Goal: Communication & Community: Answer question/provide support

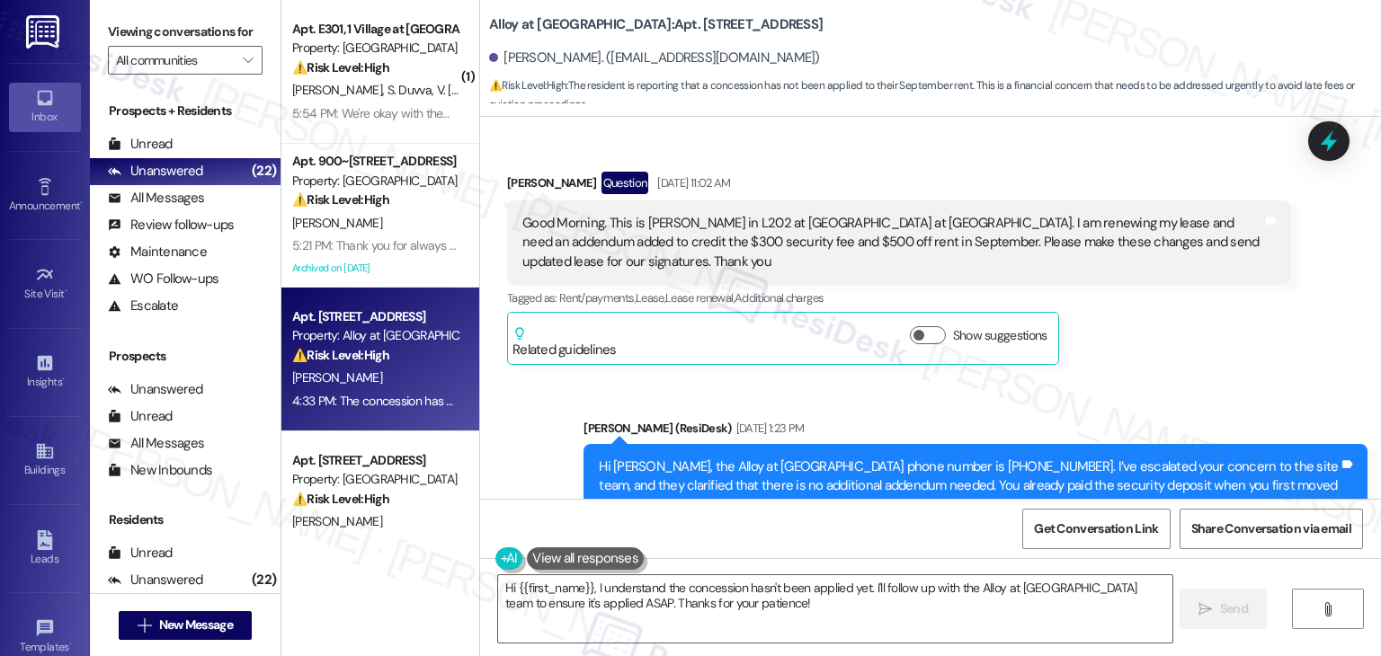
scroll to position [180, 0]
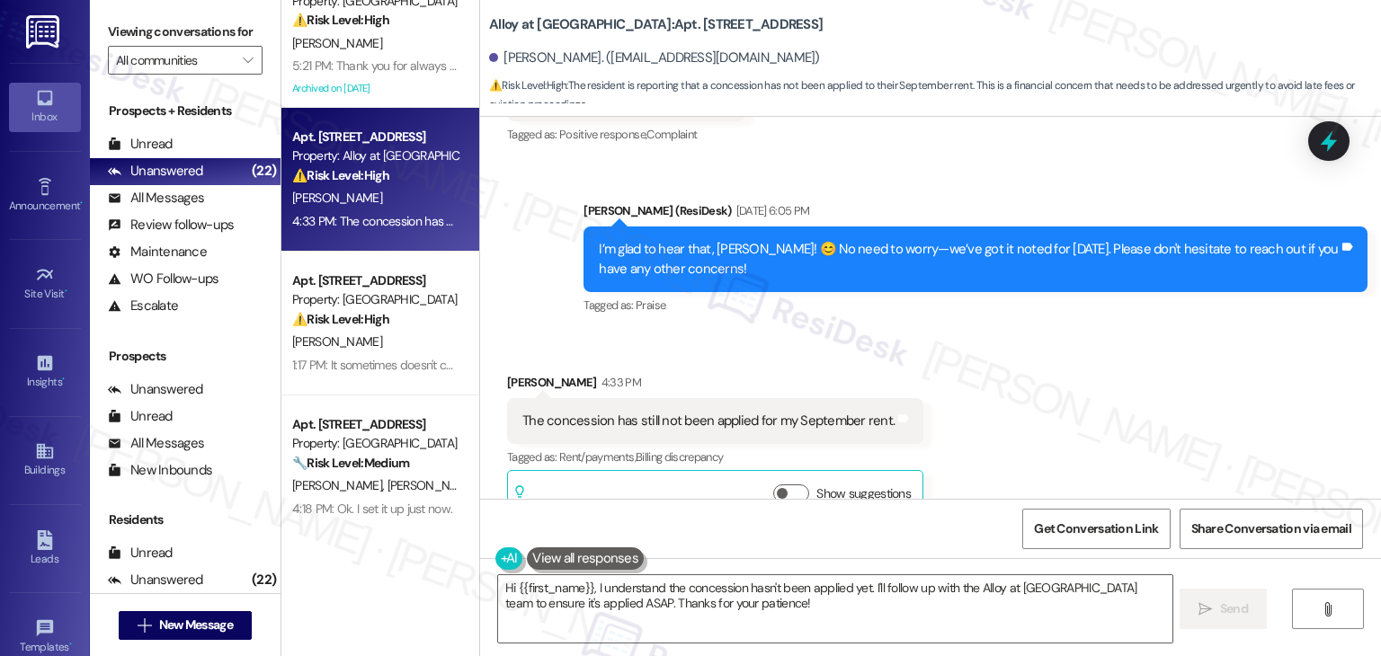
click at [1067, 408] on div "Received via SMS [PERSON_NAME] 4:33 PM The concession has still not been applie…" at bounding box center [930, 435] width 901 height 205
click at [993, 371] on div "Received via SMS [PERSON_NAME] 4:33 PM The concession has still not been applie…" at bounding box center [930, 435] width 901 height 205
click at [687, 412] on div "The concession has still not been applied for my September rent." at bounding box center [708, 421] width 372 height 19
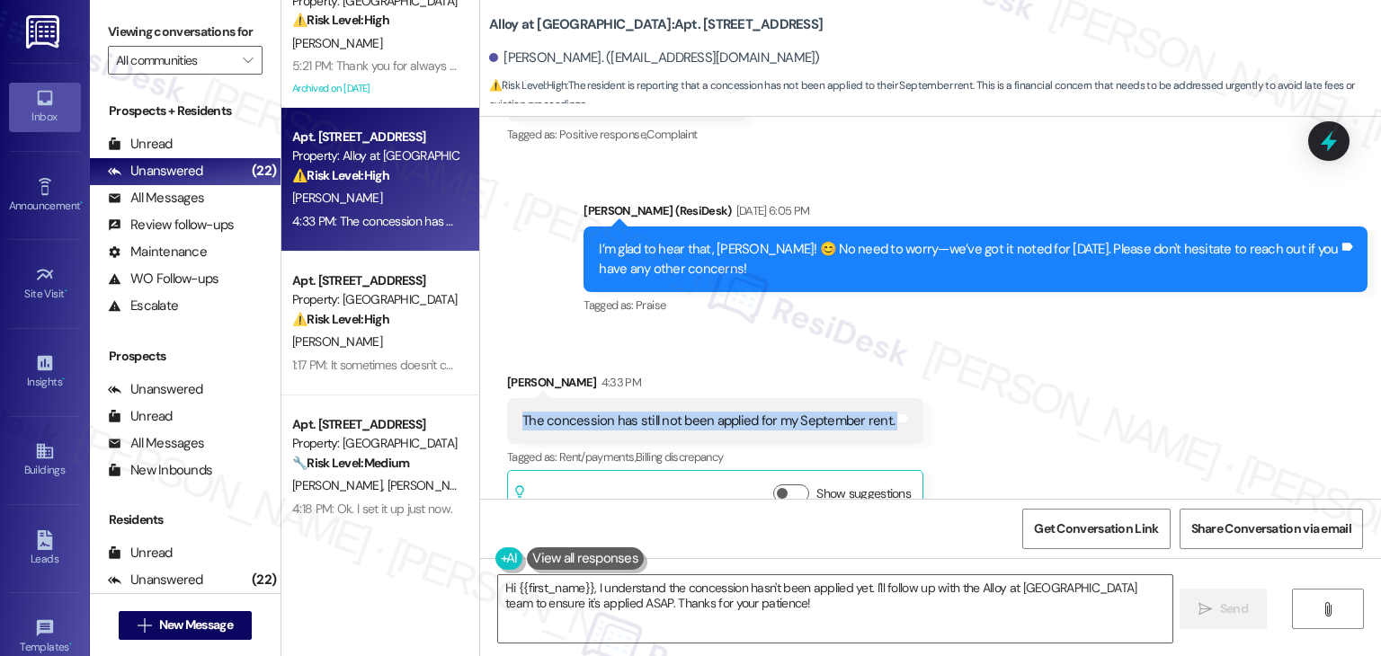
click at [687, 412] on div "The concession has still not been applied for my September rent." at bounding box center [708, 421] width 372 height 19
copy div "The concession has still not been applied for my September rent. Tags and notes"
click at [644, 594] on textarea "Hi {{first_name}}, I understand the concession hasn't been applied yet. I'll fo…" at bounding box center [835, 609] width 674 height 67
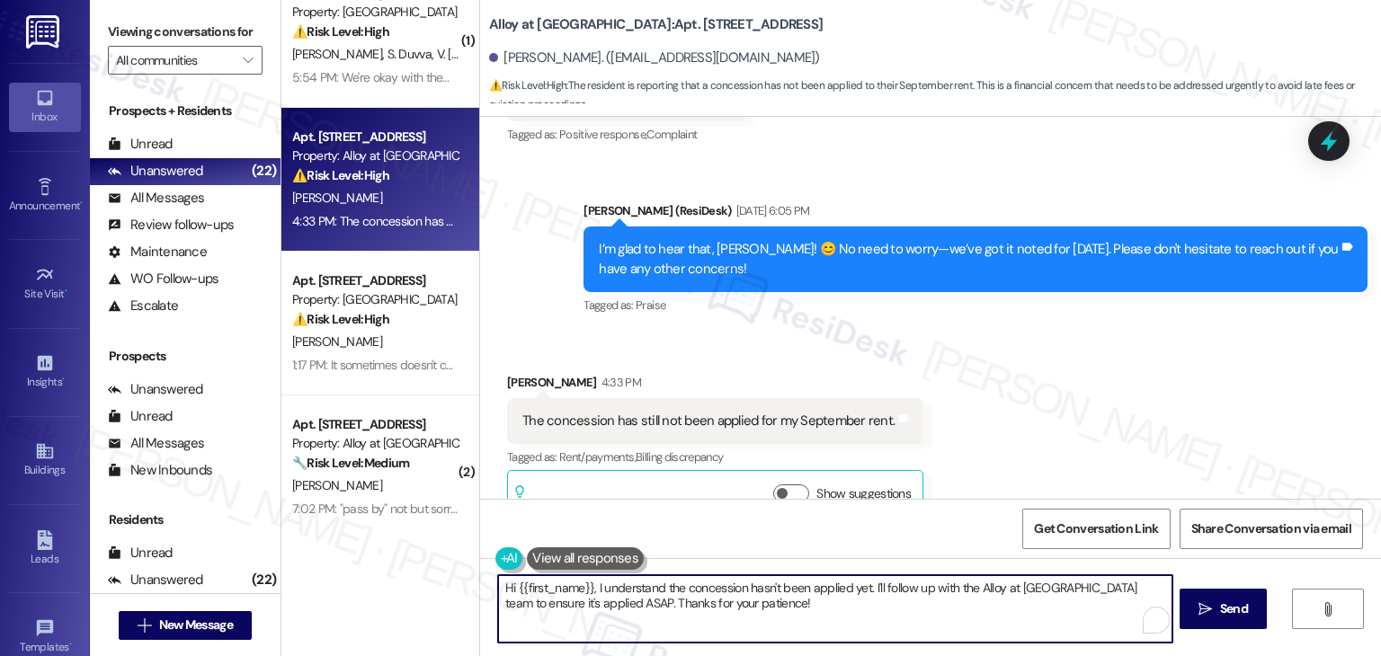
paste textarea "[PERSON_NAME], thank you for following up. I’m sorry to hear the concession sti…"
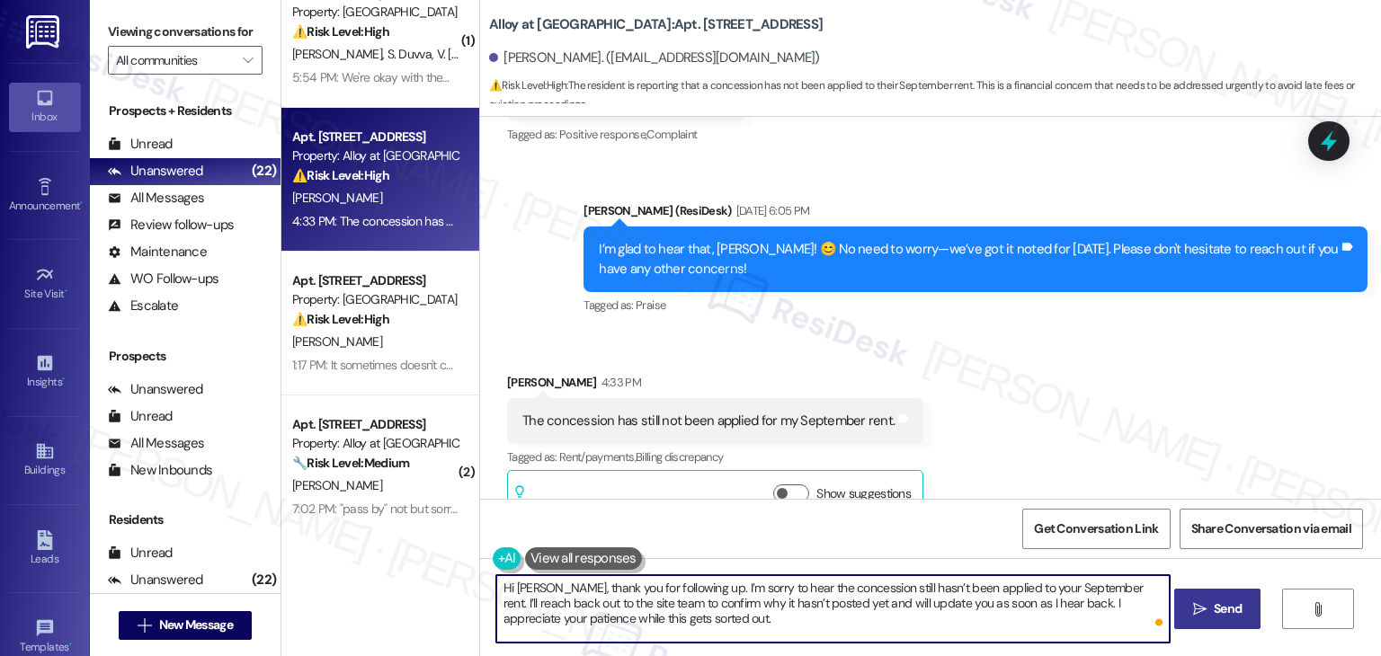
type textarea "Hi [PERSON_NAME], thank you for following up. I’m sorry to hear the concession …"
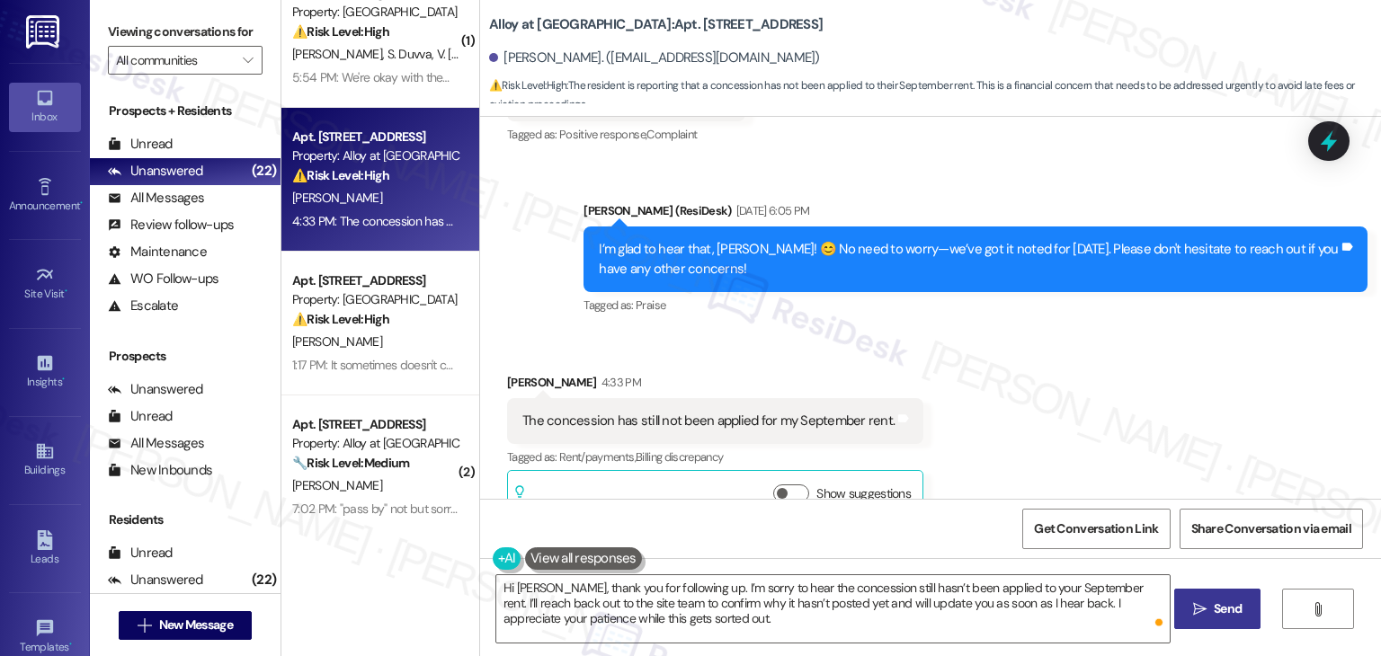
click at [1224, 616] on span "Send" at bounding box center [1228, 609] width 28 height 19
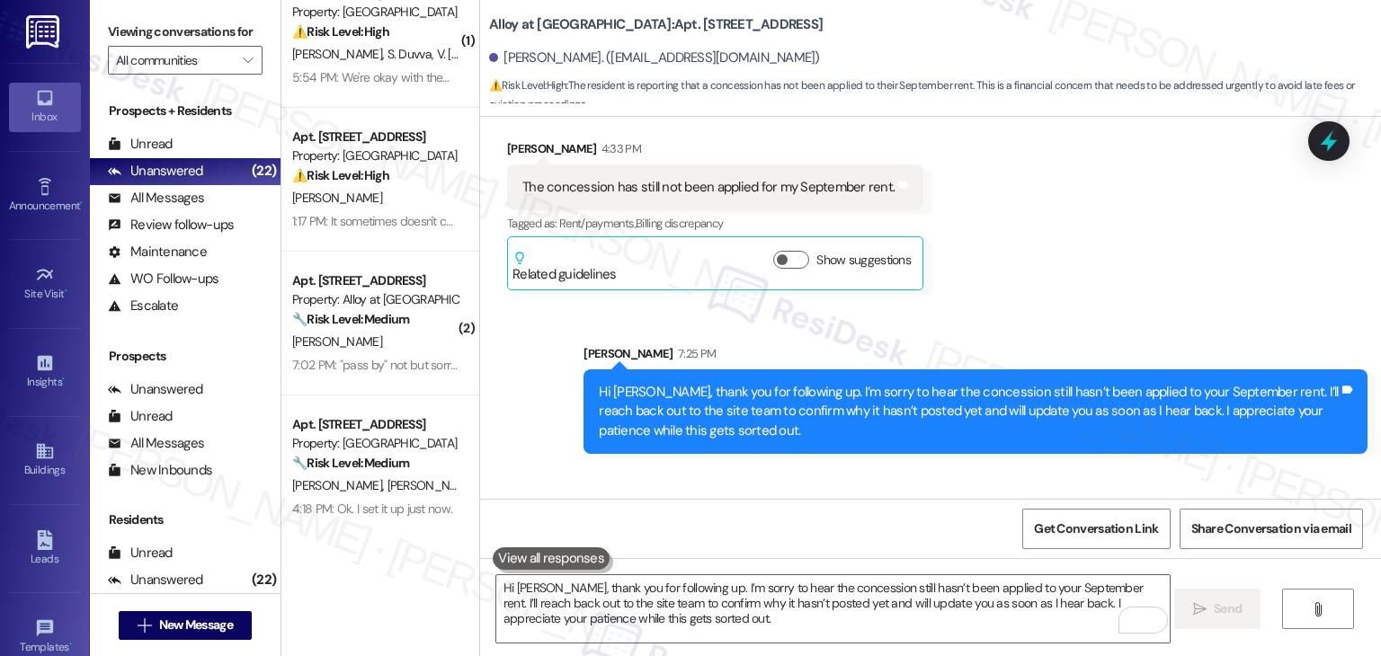
scroll to position [2154, 0]
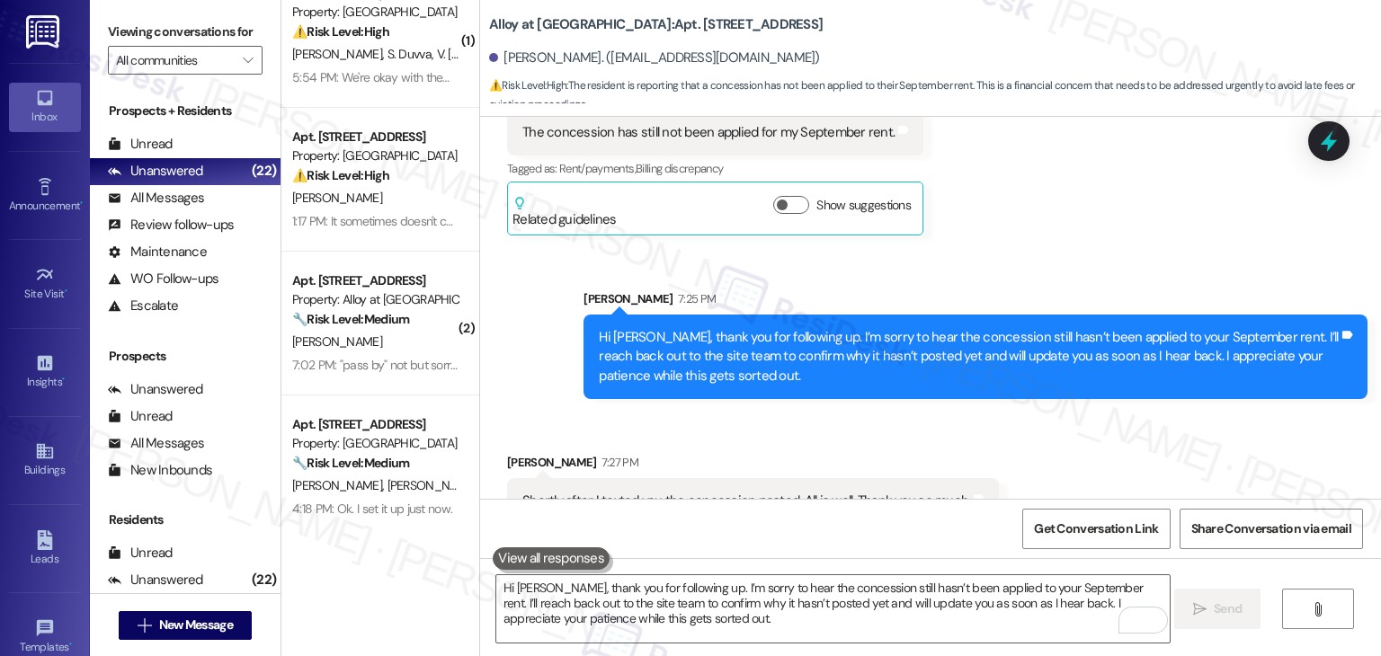
click at [772, 492] on div "Shortly after I texted you the concession posted. All is well. Thank you so muc…" at bounding box center [746, 501] width 448 height 19
copy div "Shortly after I texted you the concession posted. All is well. Thank you so muc…"
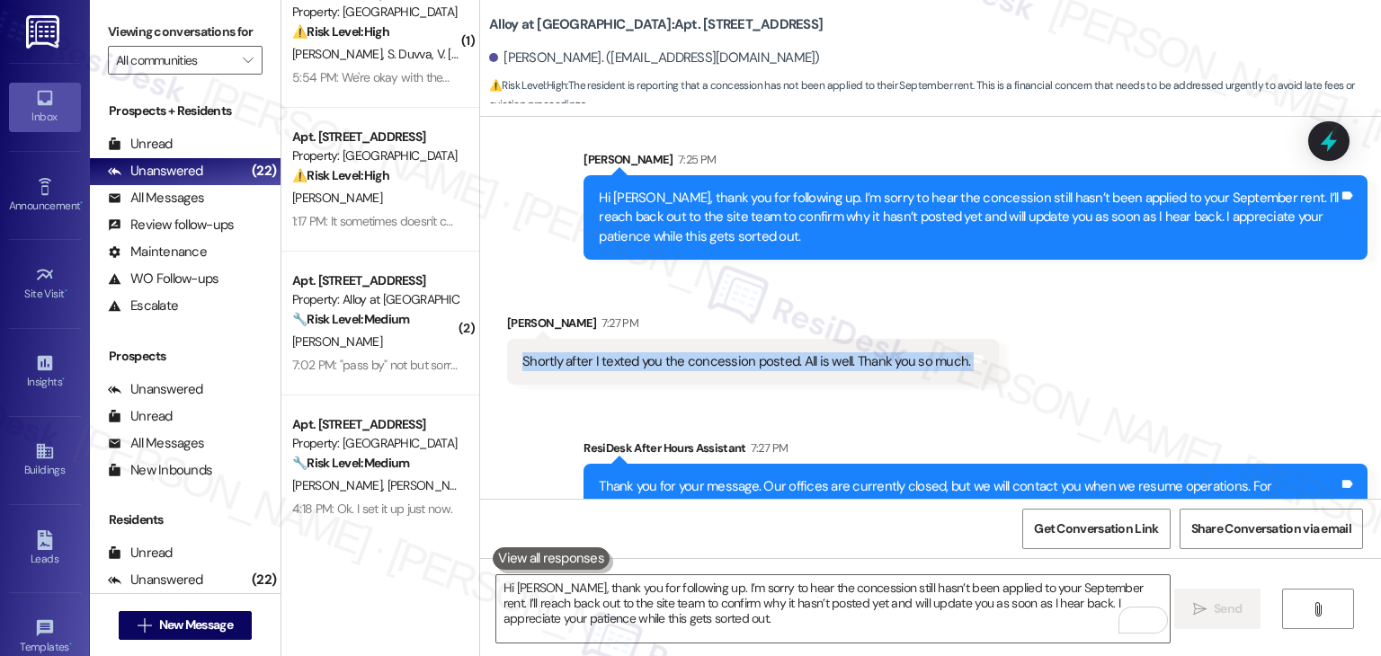
scroll to position [2299, 0]
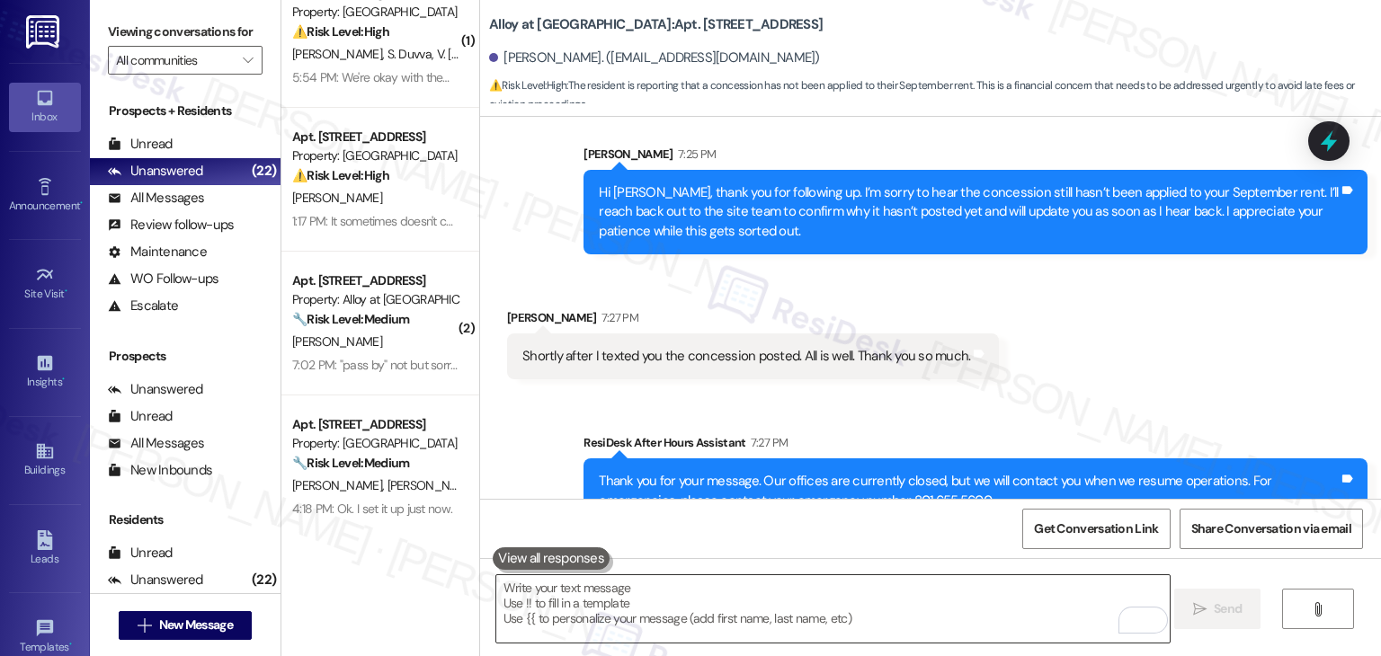
click at [692, 610] on textarea "To enrich screen reader interactions, please activate Accessibility in Grammarl…" at bounding box center [833, 609] width 674 height 67
paste textarea "That’s great news, [PERSON_NAME]! I’m so glad it posted—thanks for keeping me u…"
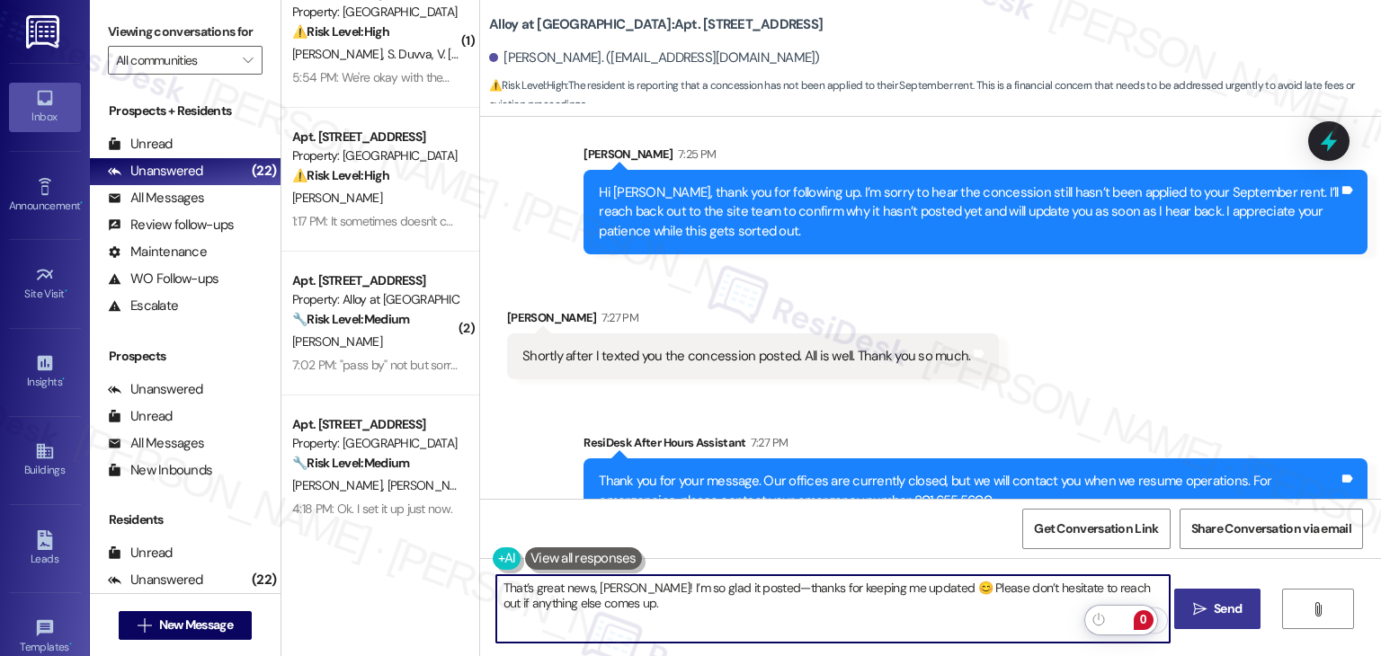
type textarea "That’s great news, [PERSON_NAME]! I’m so glad it posted—thanks for keeping me u…"
click at [1228, 617] on span "Send" at bounding box center [1228, 609] width 28 height 19
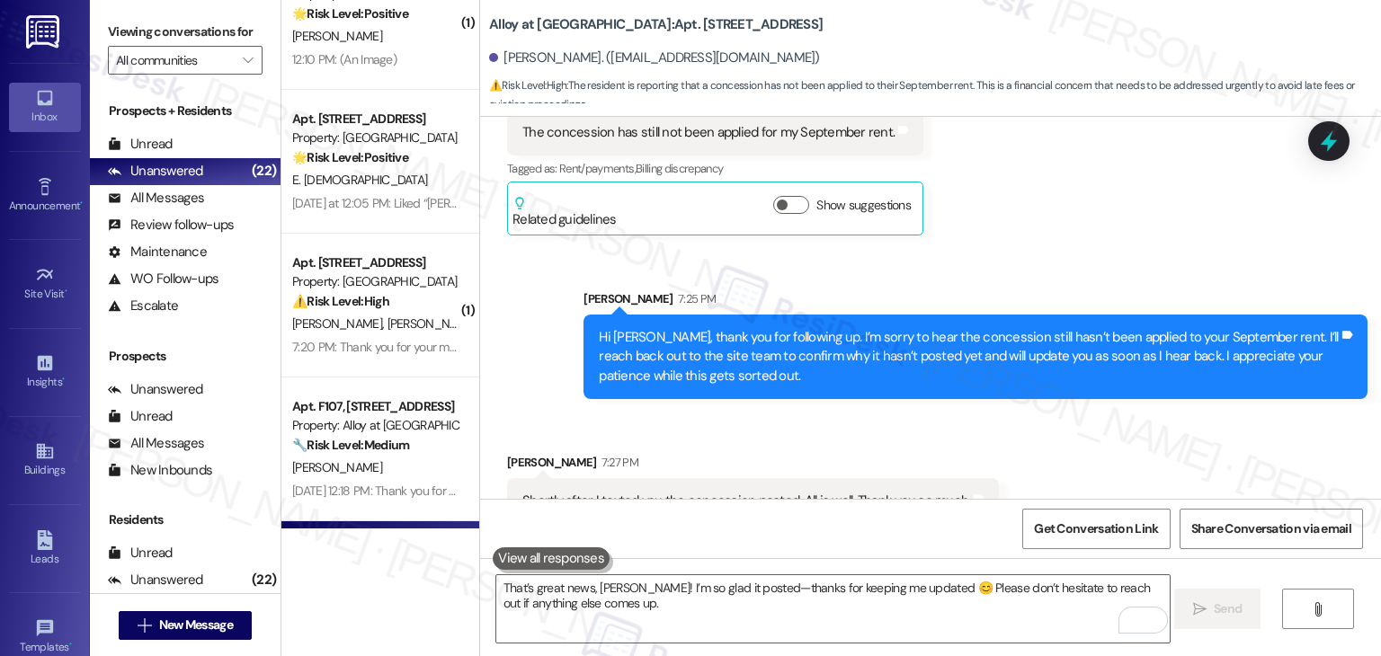
scroll to position [2501, 0]
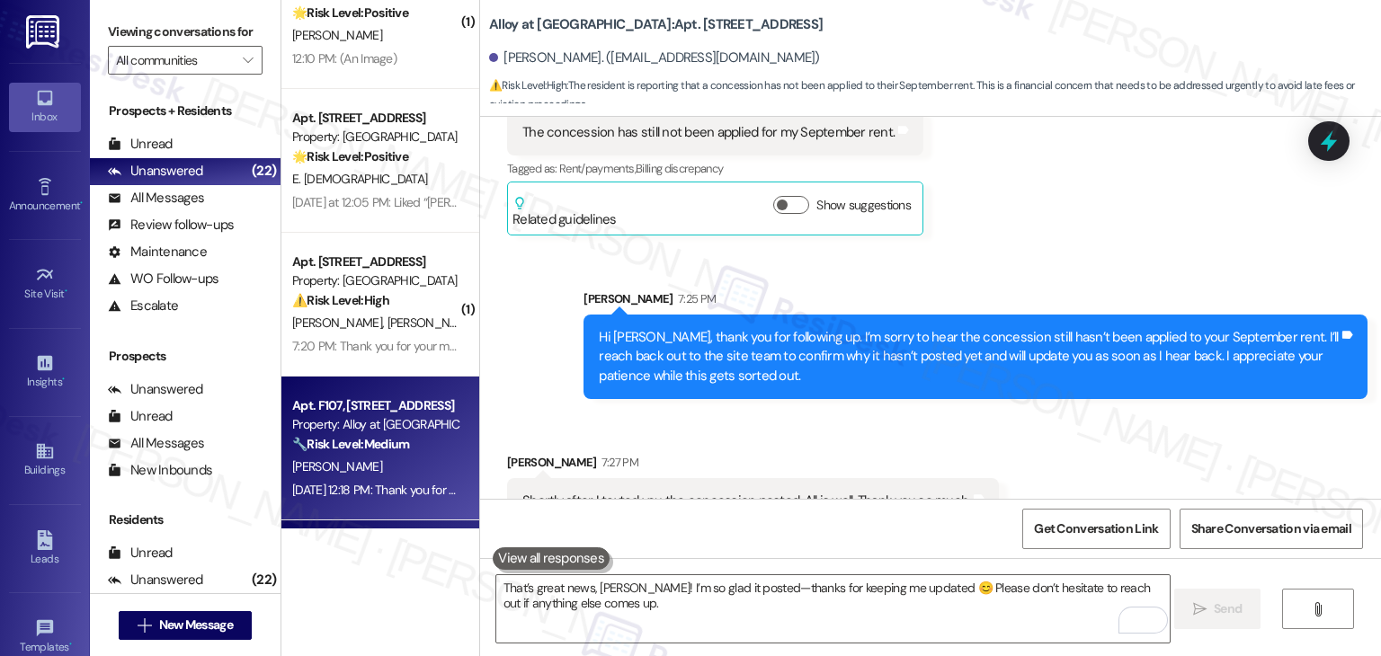
click at [382, 437] on strong "🔧 Risk Level: Medium" at bounding box center [350, 444] width 117 height 16
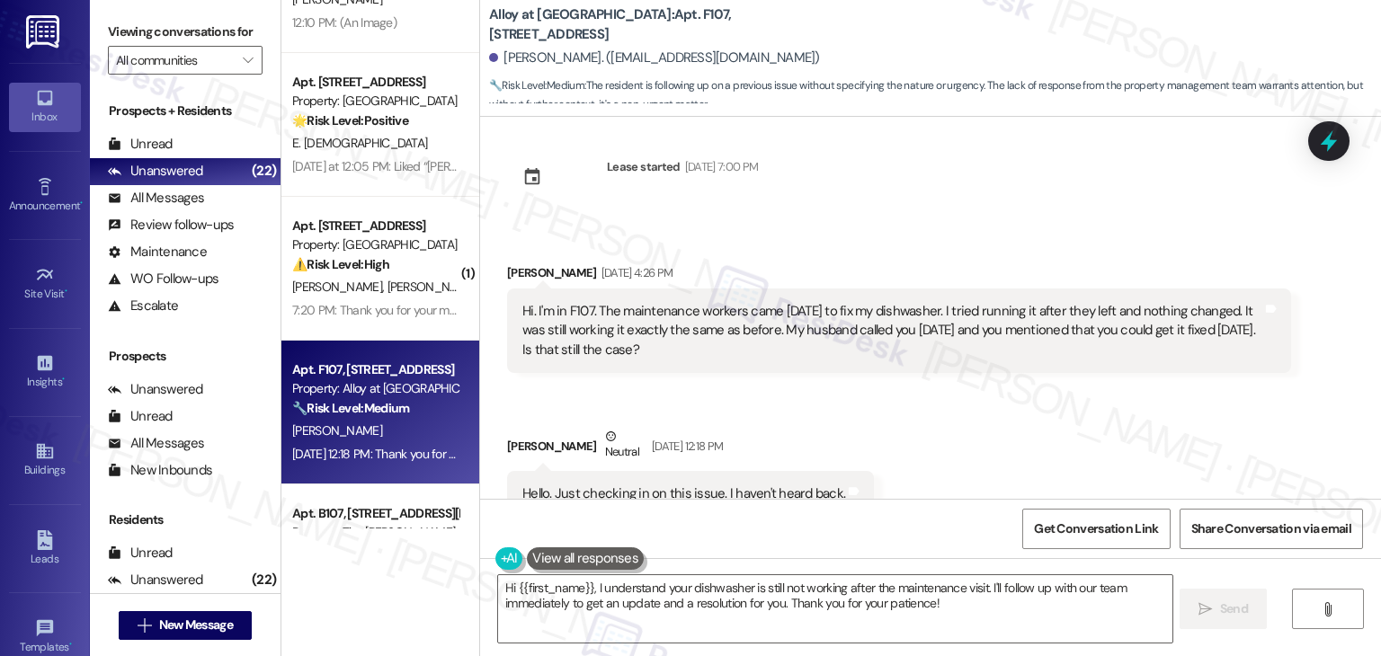
scroll to position [0, 0]
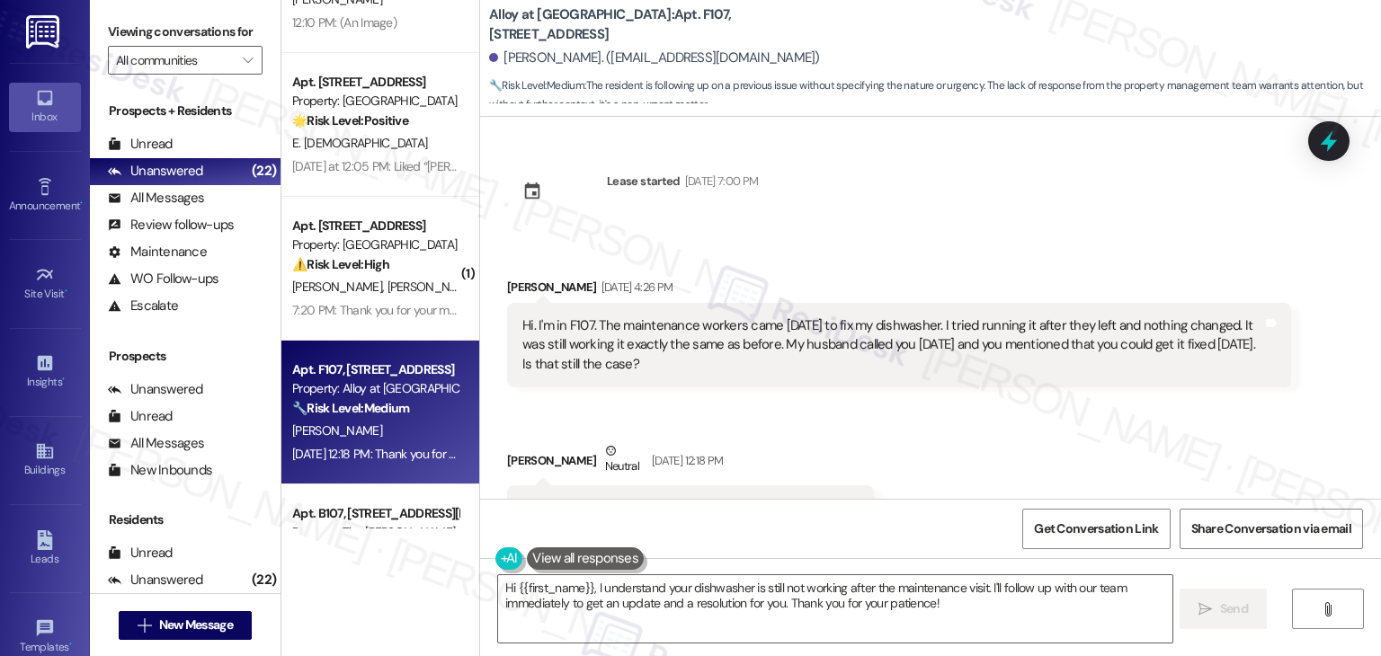
drag, startPoint x: 719, startPoint y: 377, endPoint x: 588, endPoint y: 334, distance: 137.4
click at [588, 334] on div "Hi. I'm in F107. The maintenance workers came [DATE] to fix my dishwasher. I tr…" at bounding box center [899, 345] width 784 height 85
copy div "The maintenance workers came [DATE] to fix my dishwasher. I tried running it af…"
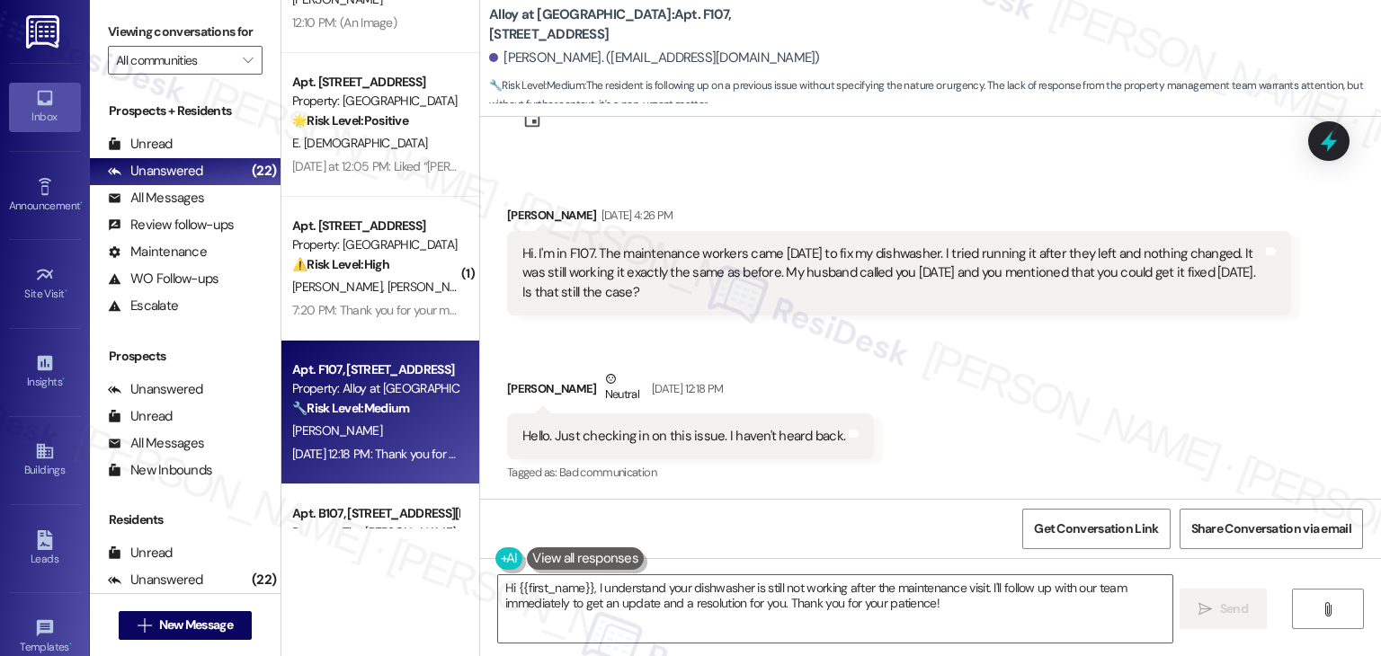
scroll to position [245, 0]
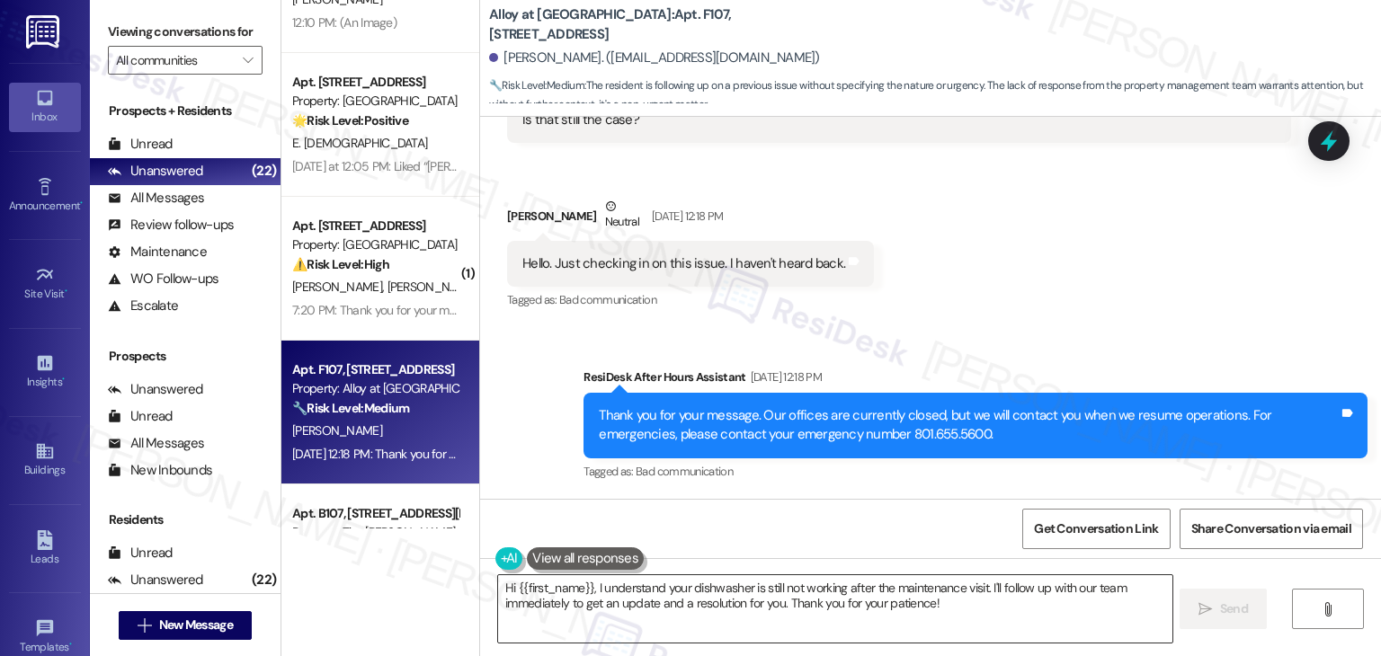
click at [728, 593] on textarea "Hi {{first_name}}, I understand your dishwasher is still not working after the …" at bounding box center [835, 609] width 674 height 67
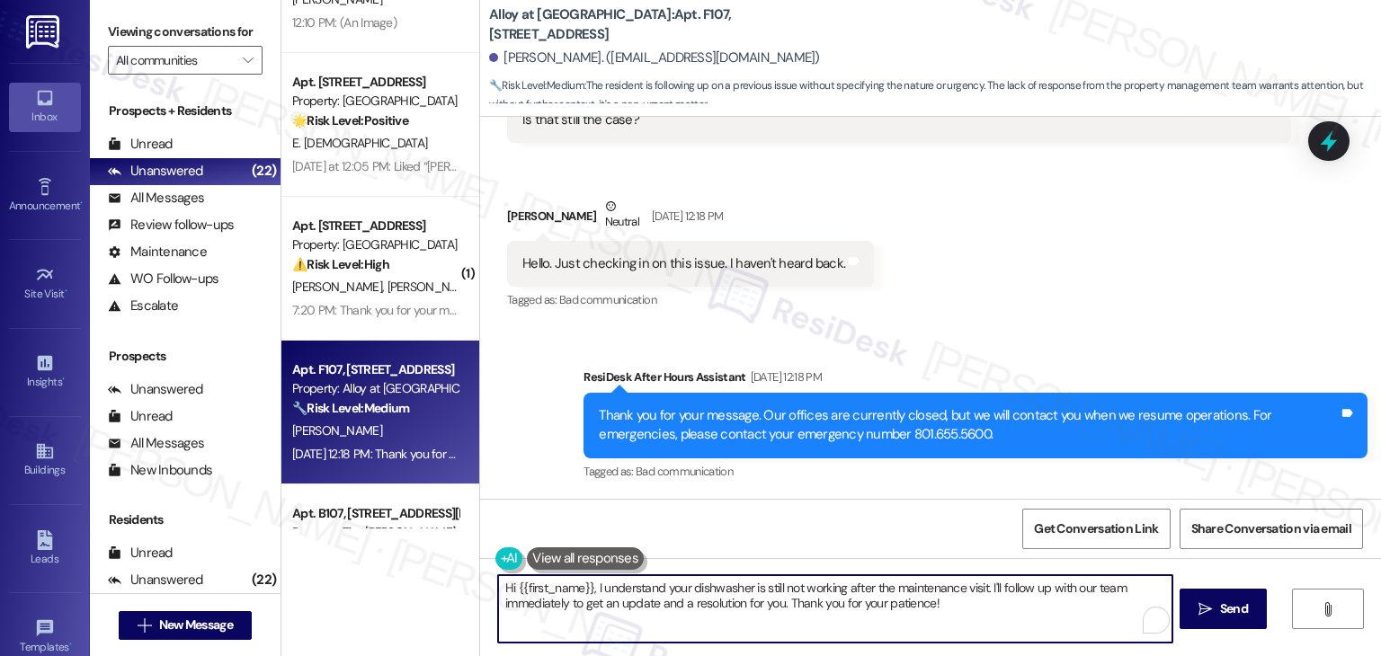
click at [779, 602] on textarea "Hi {{first_name}}, I understand your dishwasher is still not working after the …" at bounding box center [835, 609] width 674 height 67
paste textarea "[PERSON_NAME], thanks for letting me know. I’m so sorry to hear the dishwasher …"
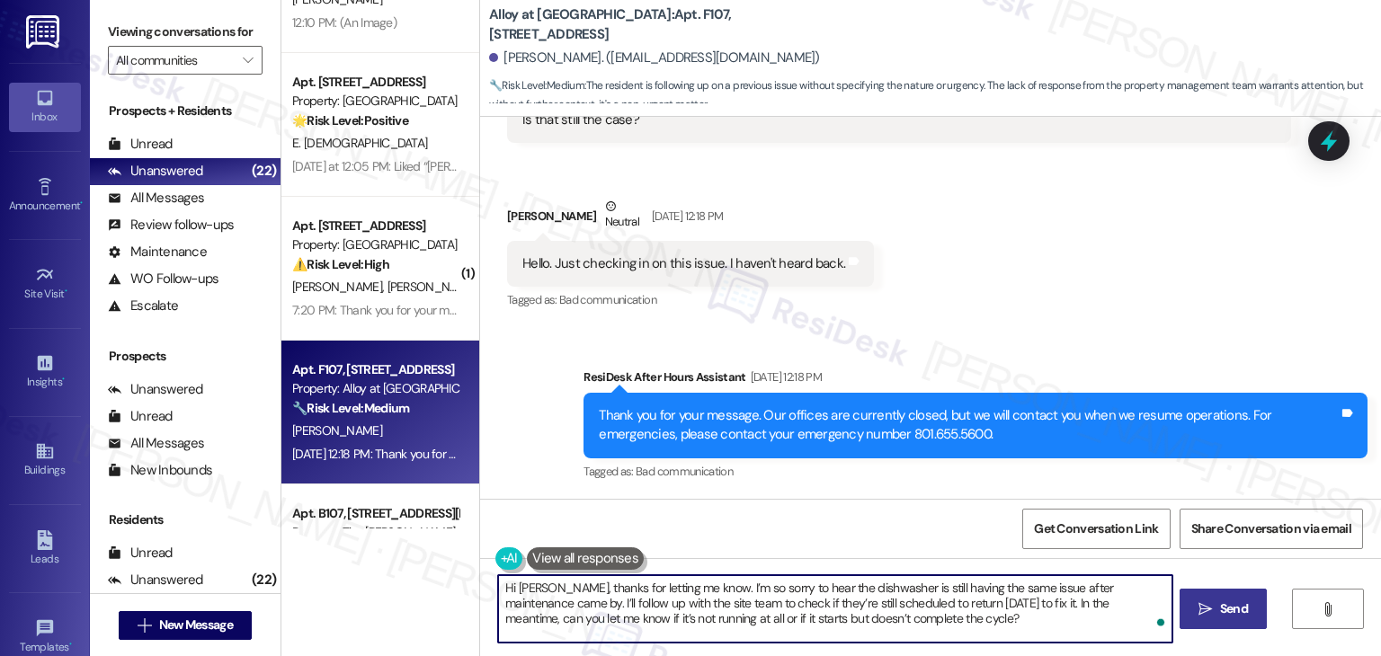
type textarea "Hi [PERSON_NAME], thanks for letting me know. I’m so sorry to hear the dishwash…"
click at [1245, 606] on span "Send" at bounding box center [1234, 609] width 28 height 19
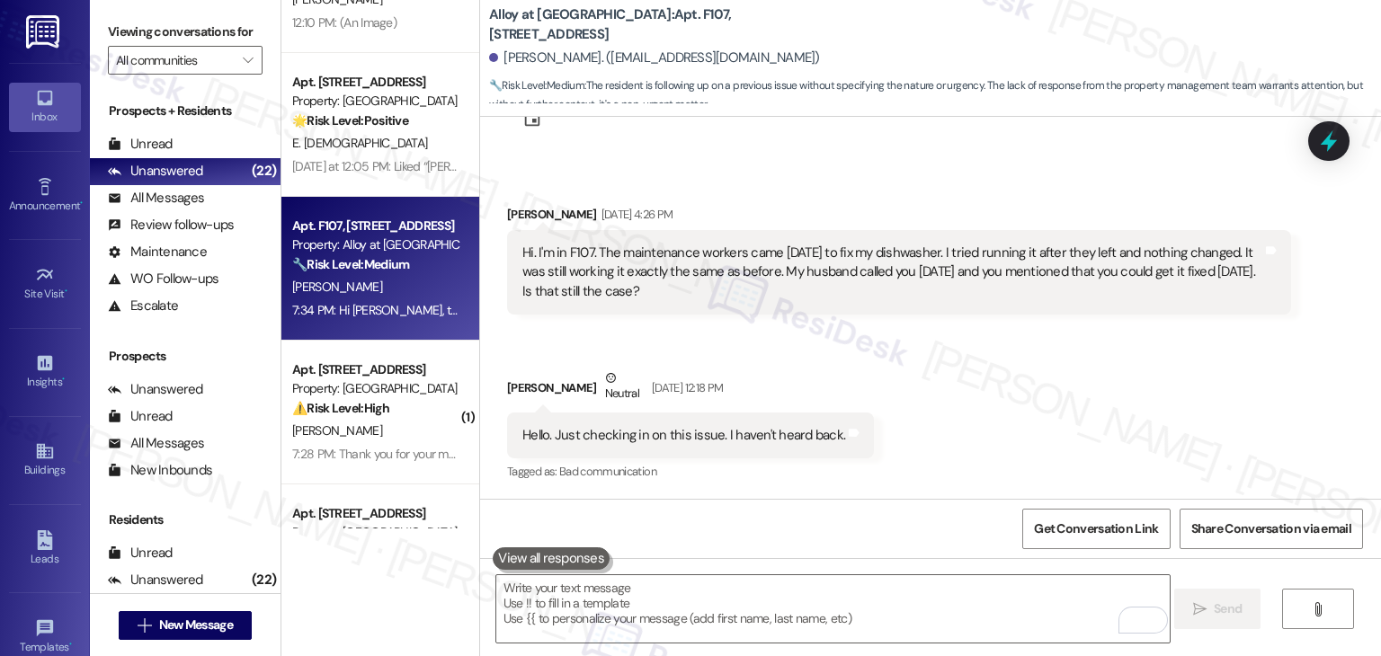
scroll to position [408, 0]
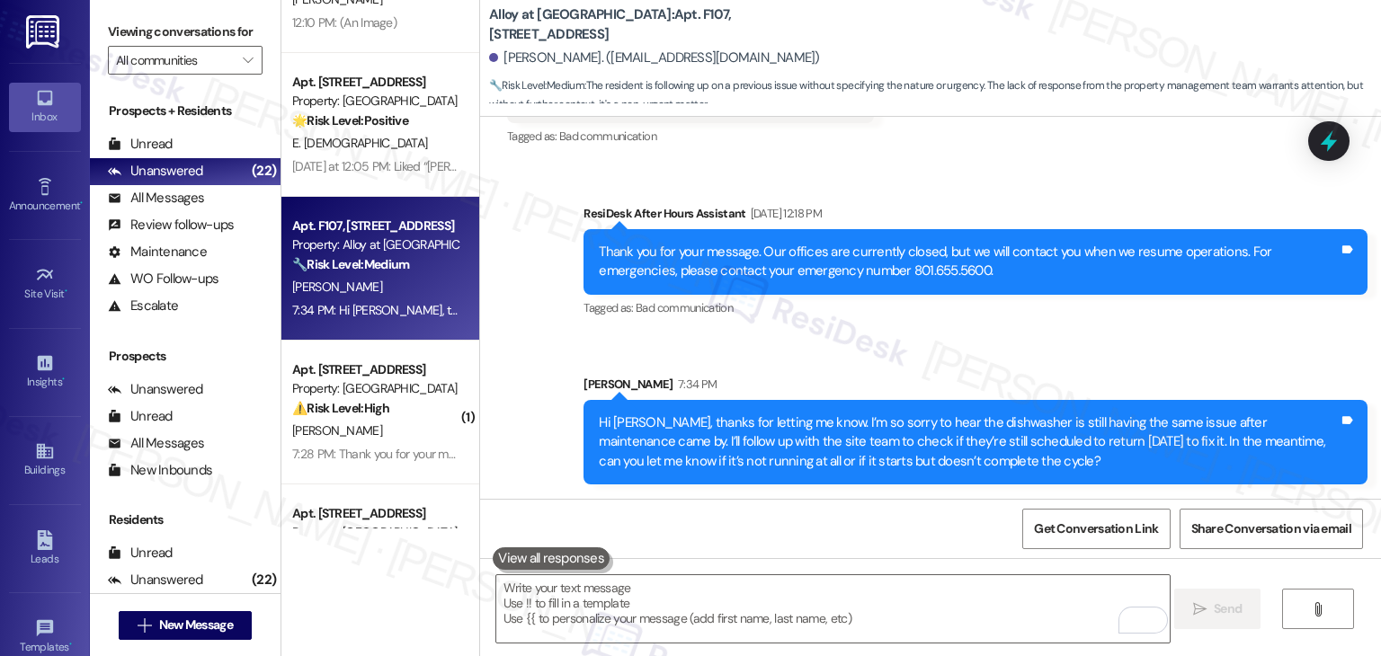
click at [1000, 192] on div "Sent via SMS ResiDesk After Hours Assistant [DATE] 12:18 PM Thank you for your …" at bounding box center [975, 263] width 811 height 144
